Goal: Task Accomplishment & Management: Use online tool/utility

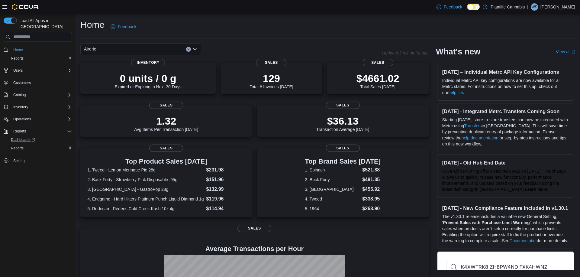
scroll to position [78, 0]
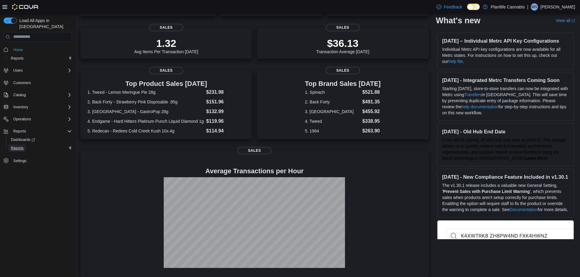
click at [21, 146] on span "Reports" at bounding box center [17, 148] width 13 height 5
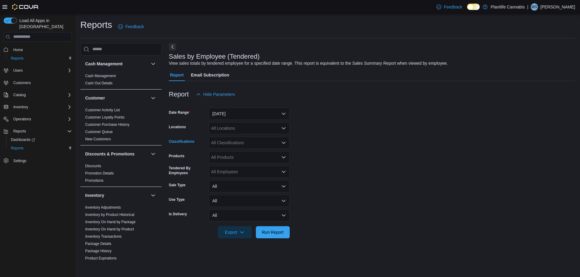
click at [219, 144] on div "All Classifications" at bounding box center [249, 143] width 81 height 12
type input "***"
click at [223, 152] on span "Accessory Group" at bounding box center [238, 153] width 32 height 6
click at [228, 129] on div "All Locations" at bounding box center [249, 128] width 81 height 12
type input "****"
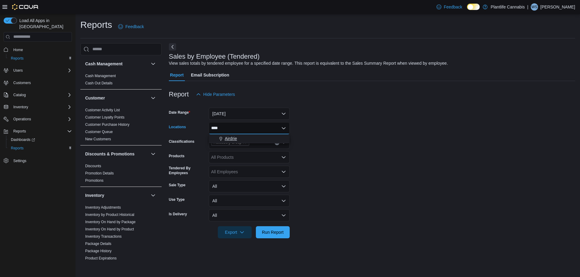
click at [229, 135] on button "Airdrie" at bounding box center [249, 138] width 81 height 9
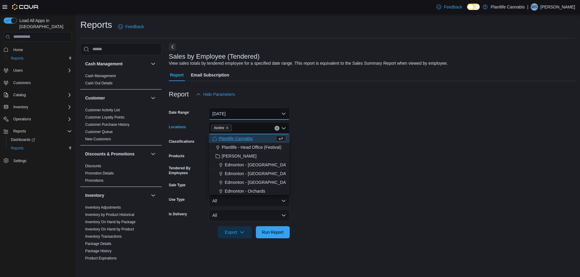
click at [232, 113] on button "[DATE]" at bounding box center [249, 114] width 81 height 12
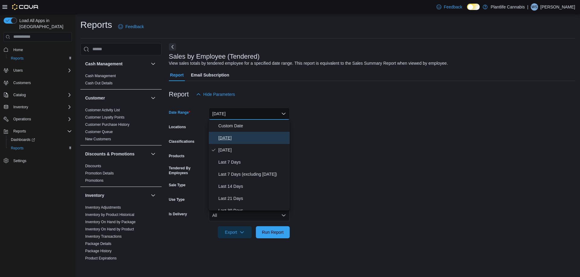
click at [229, 134] on span "[DATE]" at bounding box center [253, 137] width 69 height 7
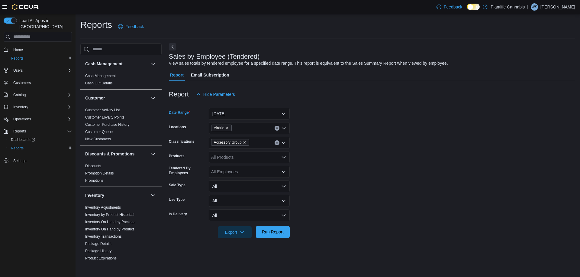
click at [279, 238] on div "Export Run Report" at bounding box center [229, 232] width 121 height 12
click at [281, 232] on span "Run Report" at bounding box center [273, 232] width 22 height 6
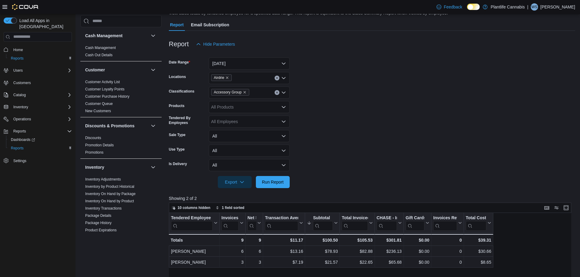
scroll to position [52, 0]
